Goal: Transaction & Acquisition: Subscribe to service/newsletter

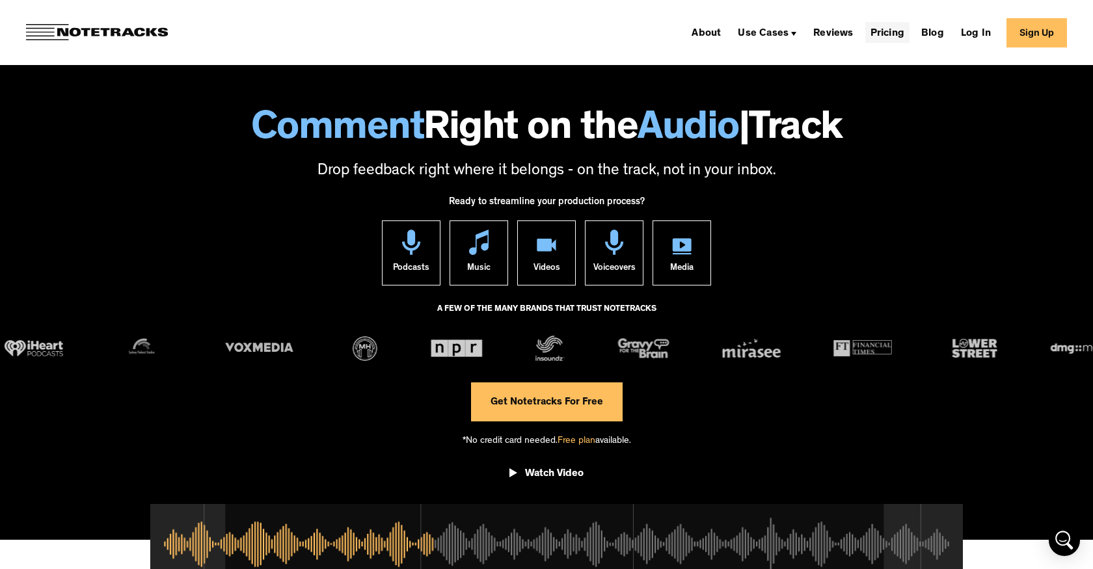
click at [886, 34] on link "Pricing" at bounding box center [887, 32] width 44 height 21
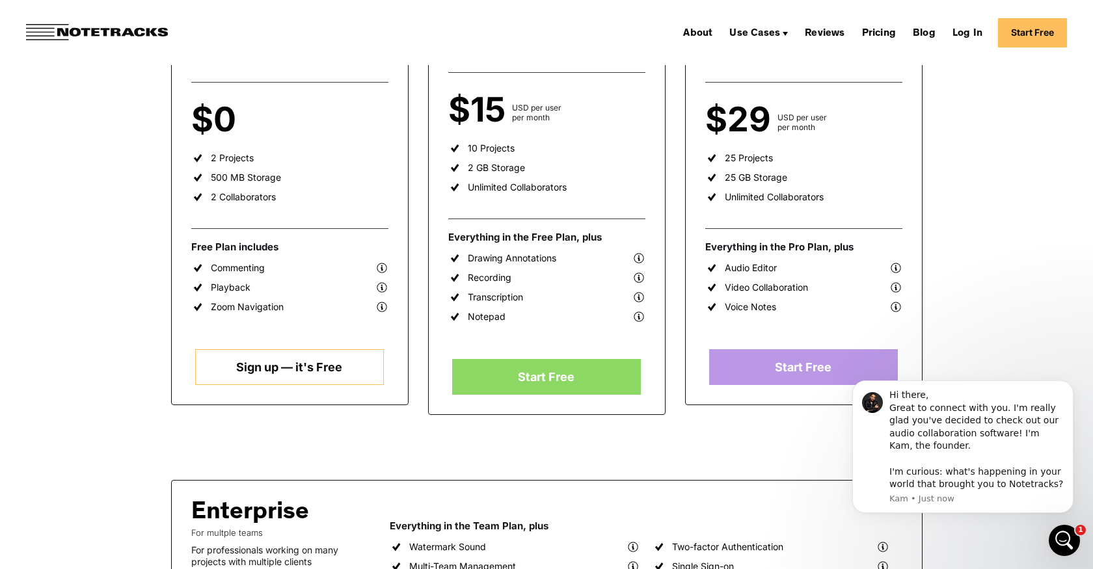
scroll to position [47, 0]
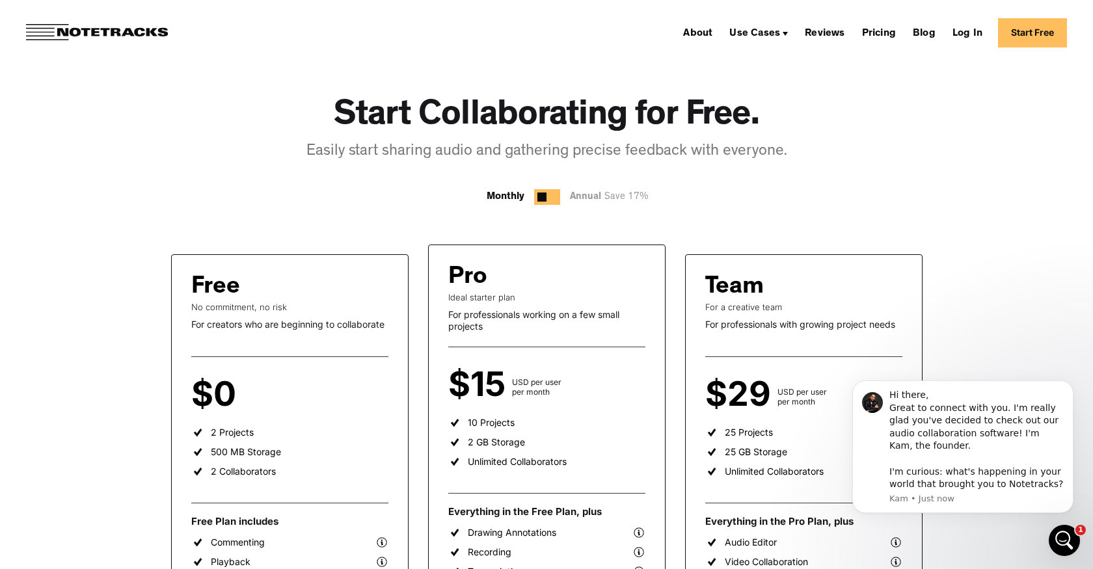
click at [508, 202] on div "Monthly" at bounding box center [506, 197] width 38 height 16
click at [546, 200] on div at bounding box center [541, 197] width 9 height 9
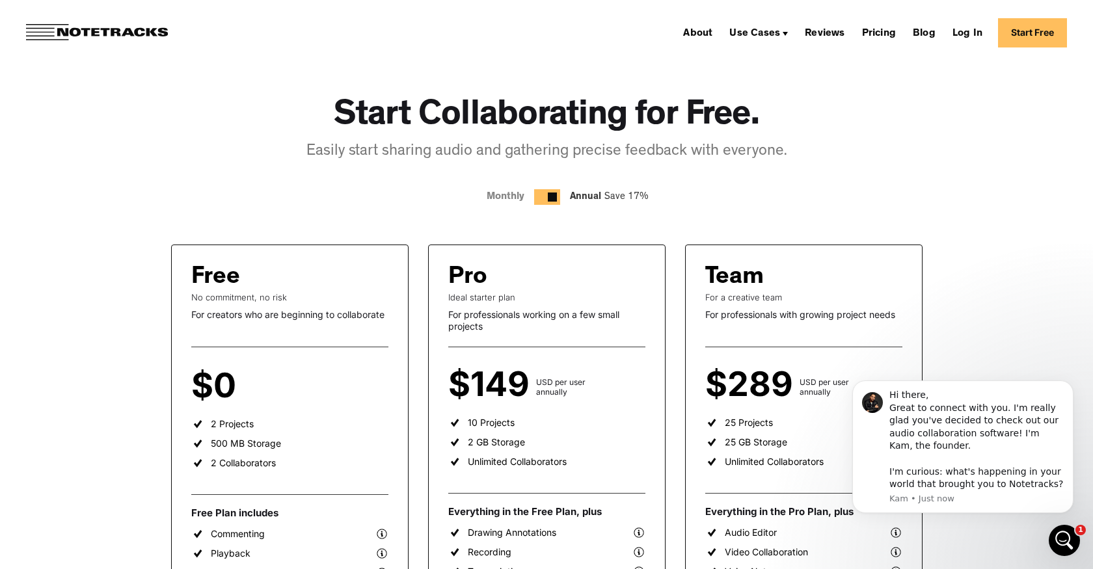
click at [550, 202] on div at bounding box center [547, 197] width 26 height 16
